Goal: Task Accomplishment & Management: Use online tool/utility

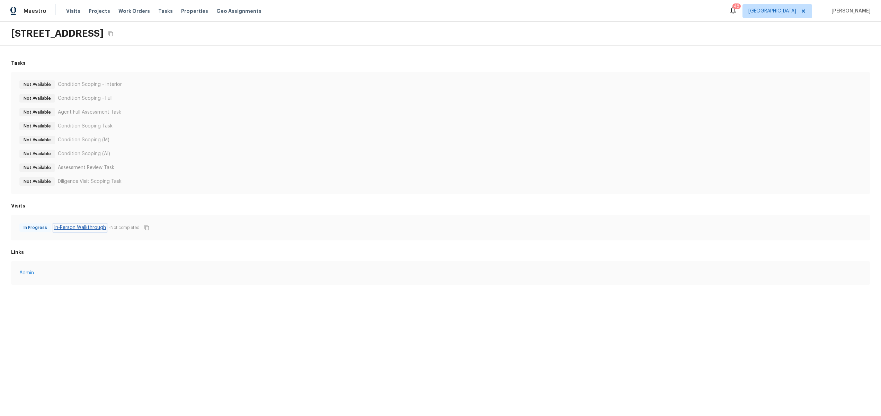
click at [73, 228] on link "In-Person Walkthrough" at bounding box center [80, 227] width 52 height 7
